Goal: Book appointment/travel/reservation

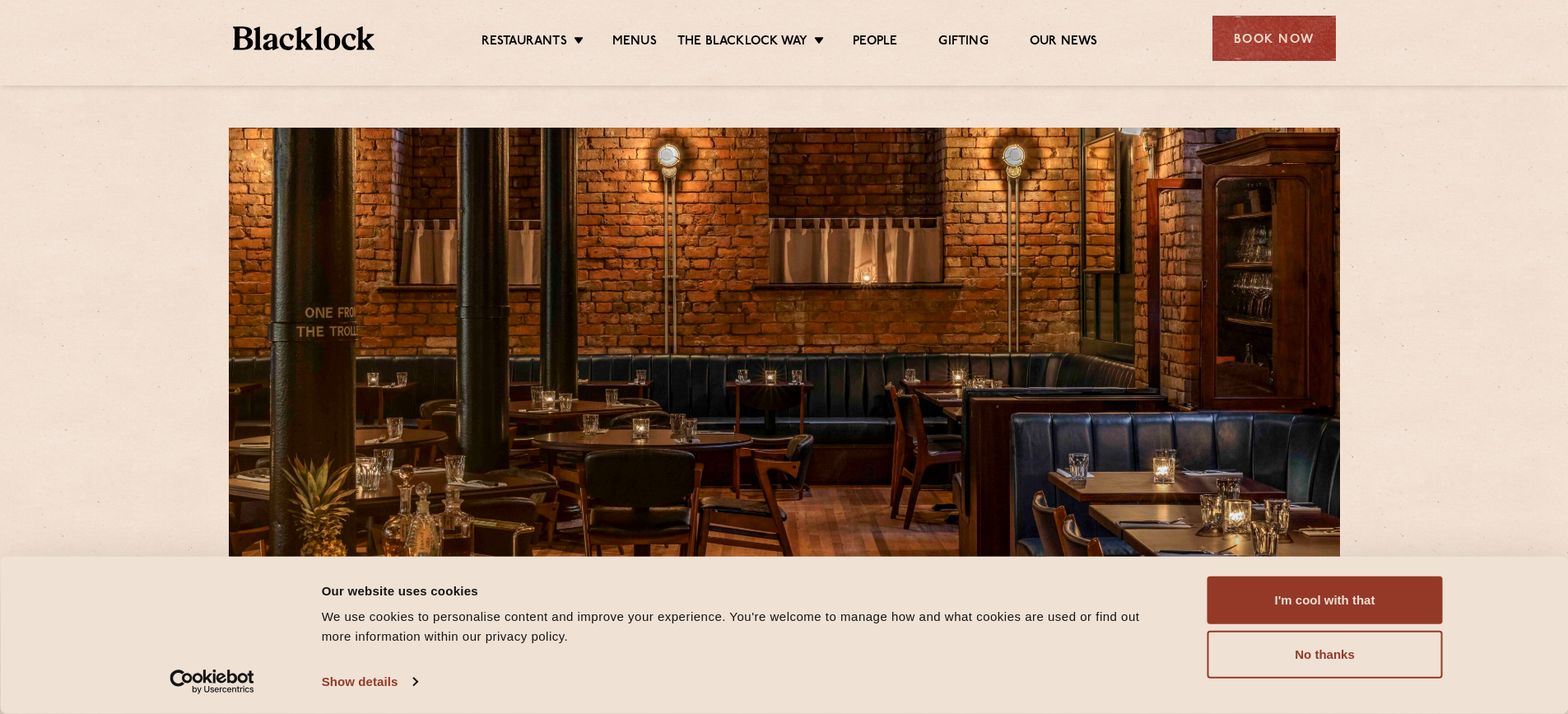
click at [640, 30] on ul "Restaurants Soho City Shoreditch Covent Garden Canary Wharf Manchester Birmingh…" at bounding box center [789, 38] width 829 height 26
click at [641, 40] on link "Menus" at bounding box center [634, 42] width 44 height 19
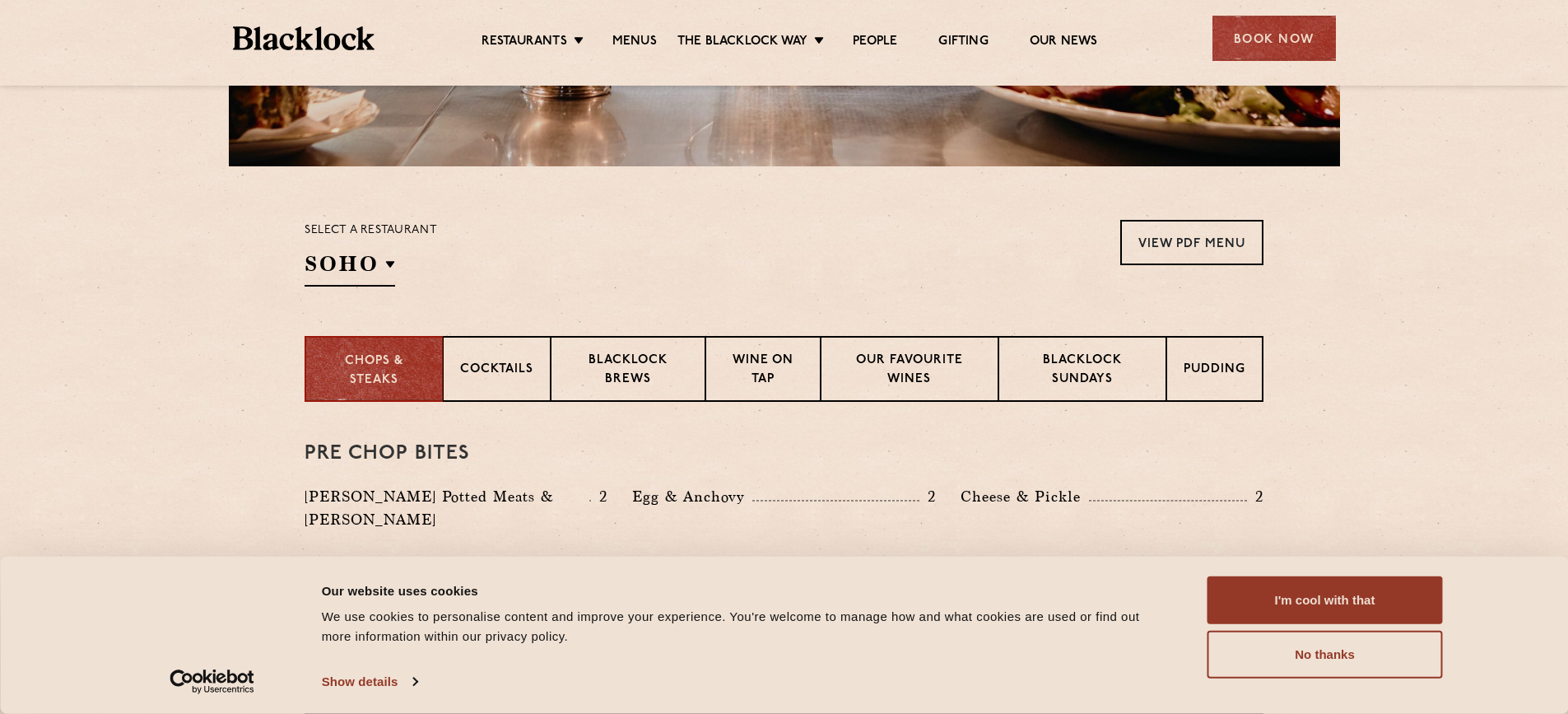
scroll to position [428, 0]
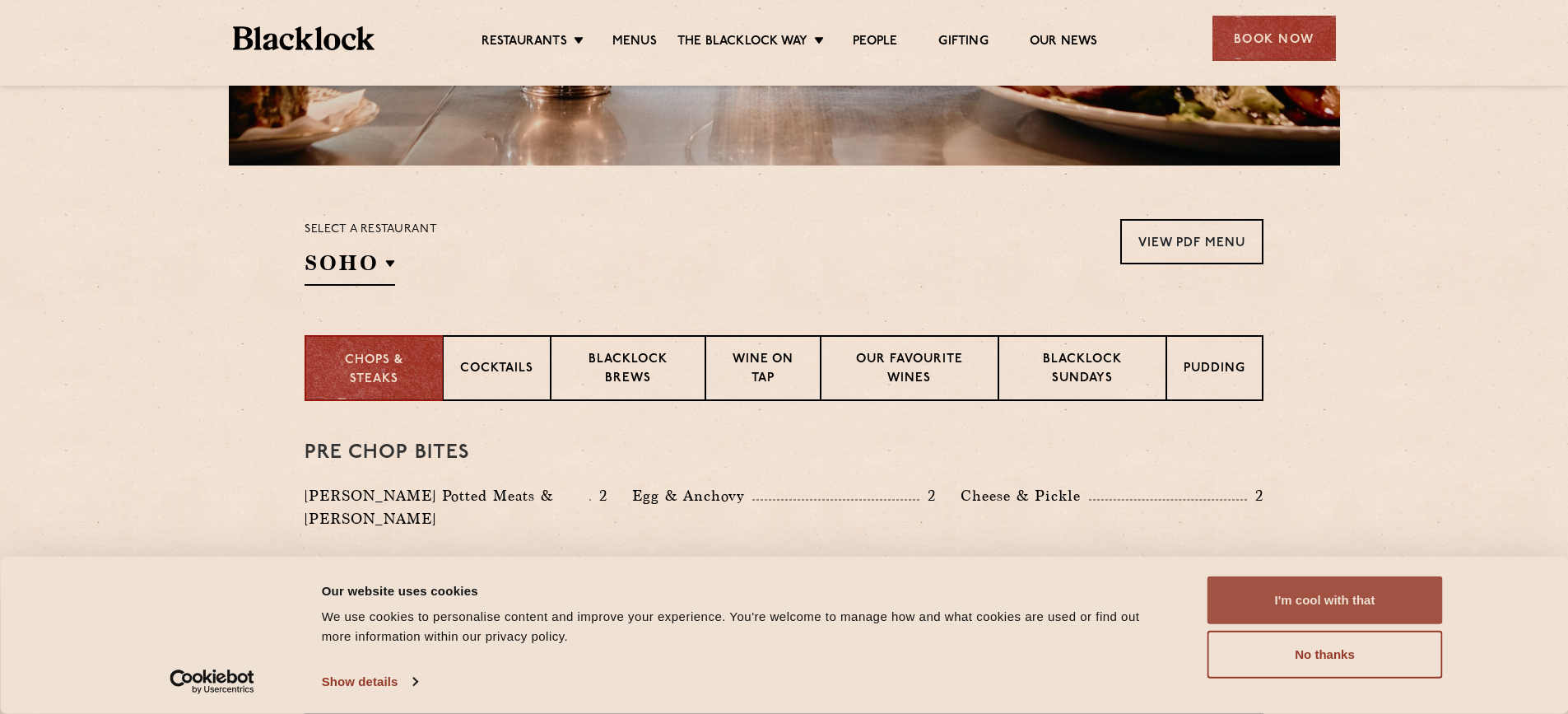
click at [1378, 607] on button "I'm cool with that" at bounding box center [1325, 600] width 236 height 48
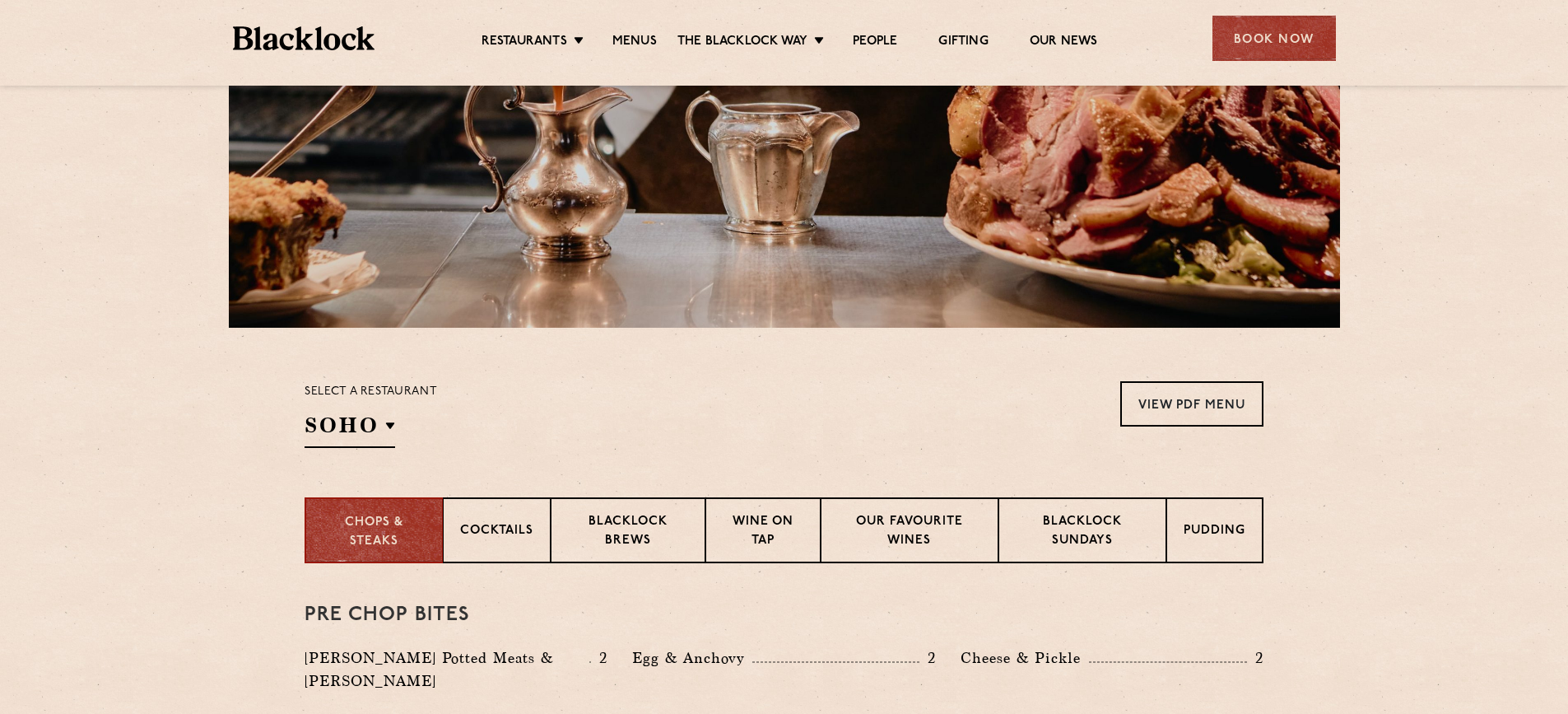
scroll to position [0, 0]
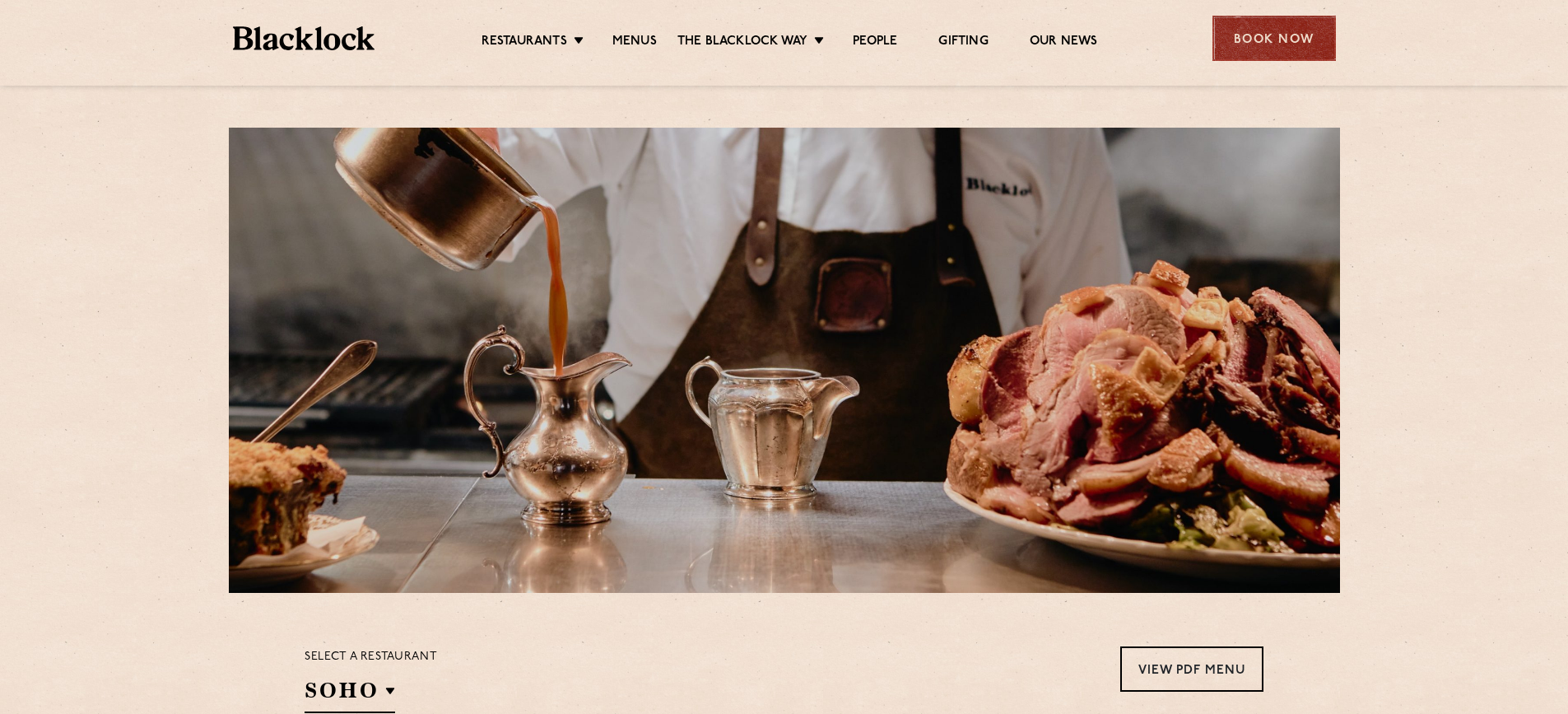
click at [1285, 53] on div "Book Now" at bounding box center [1274, 38] width 123 height 45
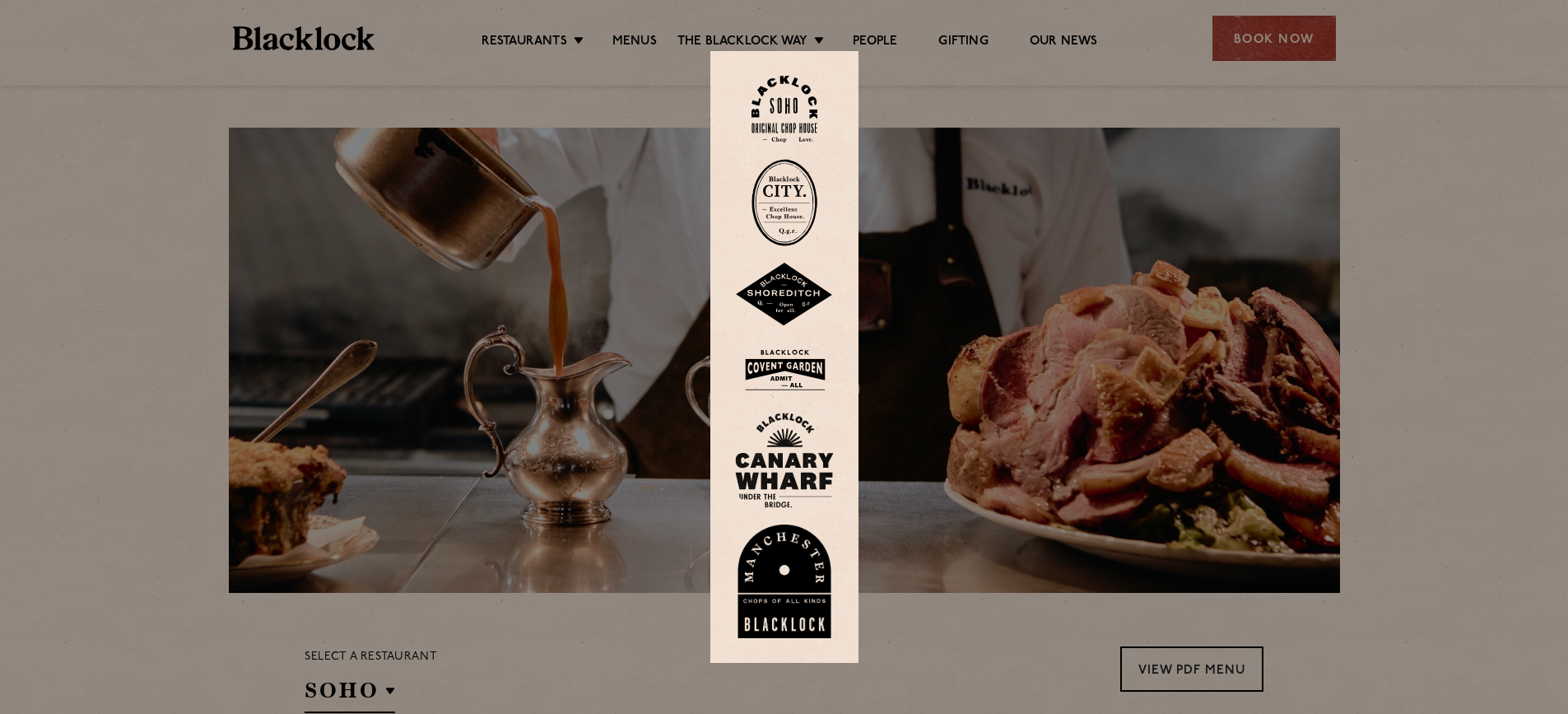
click at [796, 594] on img at bounding box center [784, 582] width 99 height 114
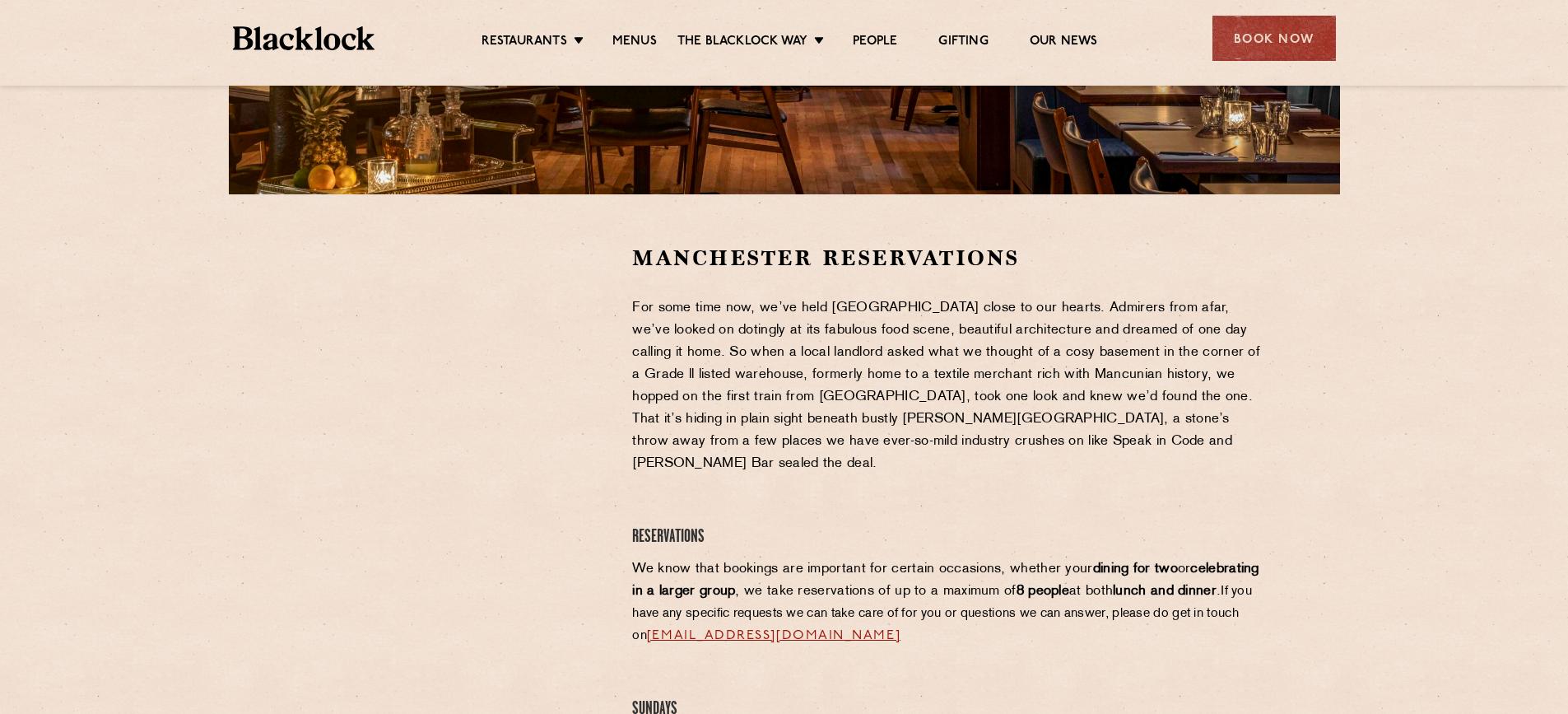
scroll to position [402, 0]
